Goal: Task Accomplishment & Management: Manage account settings

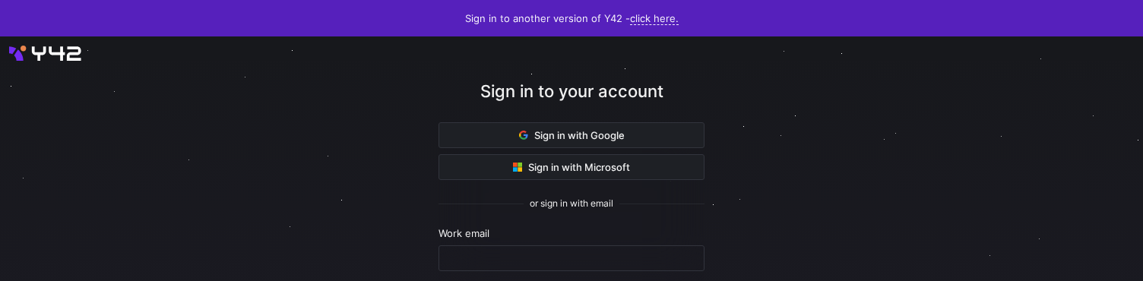
scroll to position [194, 0]
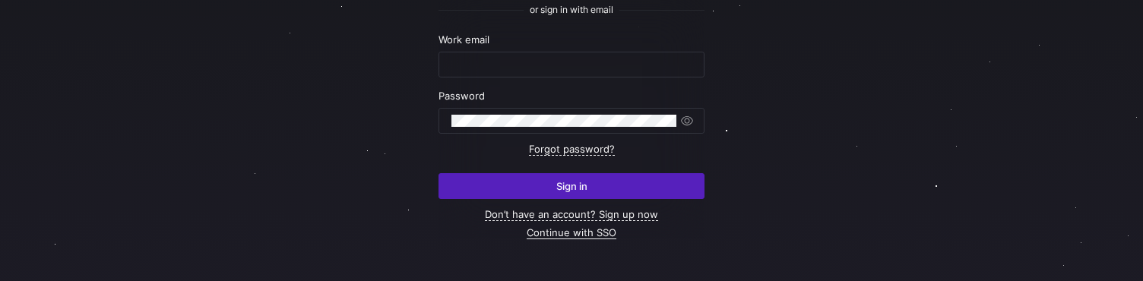
click at [599, 235] on link "Continue with SSO" at bounding box center [572, 232] width 90 height 13
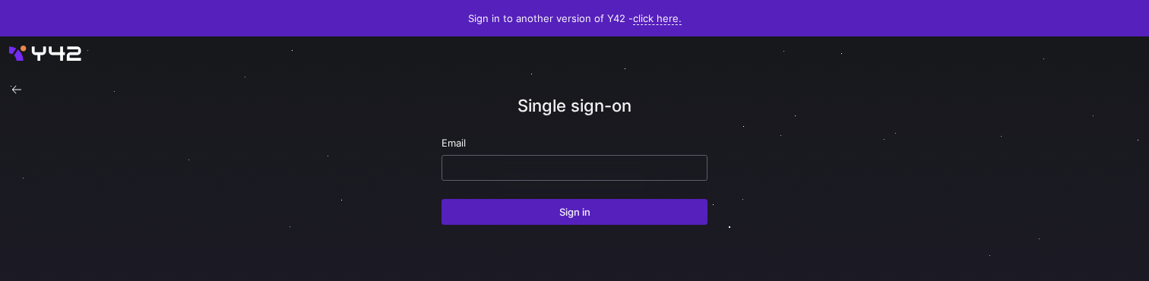
click at [517, 159] on div at bounding box center [574, 168] width 240 height 24
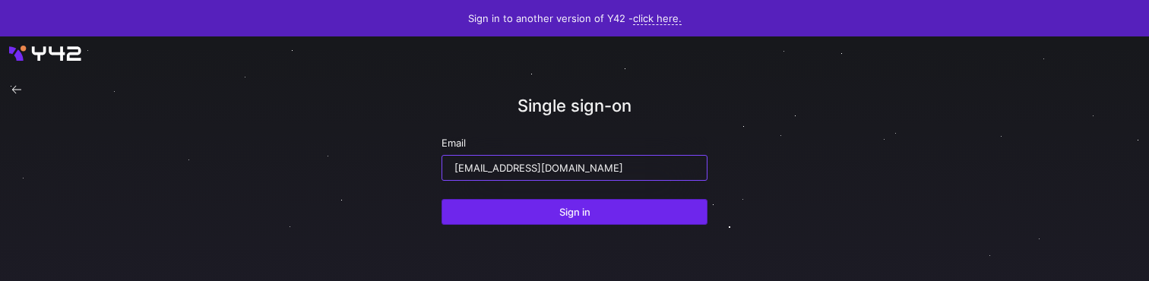
type input "ppatida2@cisco.com"
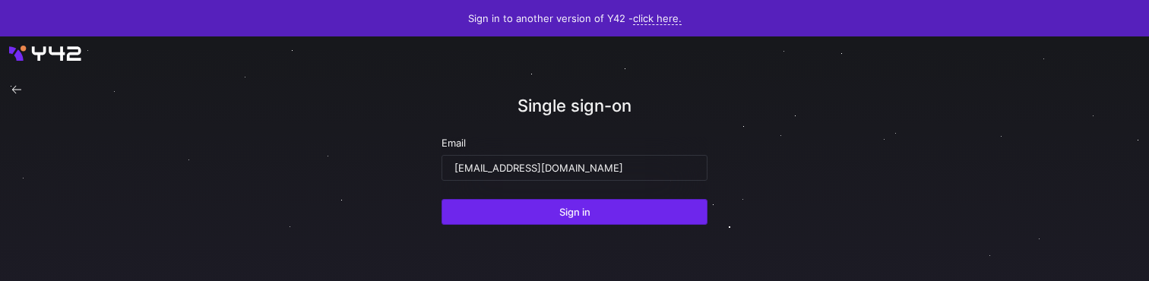
click at [564, 217] on span "Sign in" at bounding box center [574, 212] width 31 height 12
